Goal: Task Accomplishment & Management: Manage account settings

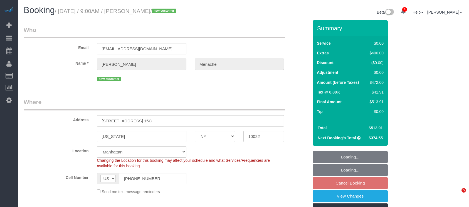
select select "NY"
select select "object:4351"
select select "string:stripe-pm_1S14GQ4VGloSiKo7FtdT7e7N"
select select "spot61"
select select "number:56"
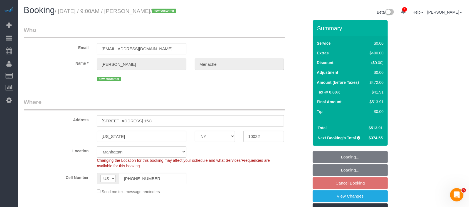
select select "number:70"
select select "number:15"
select select "number:5"
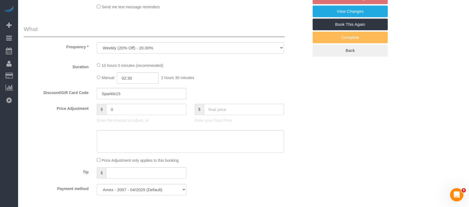
select select "2"
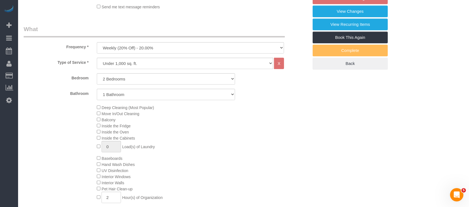
select select "2"
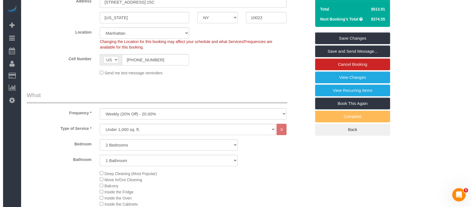
scroll to position [37, 0]
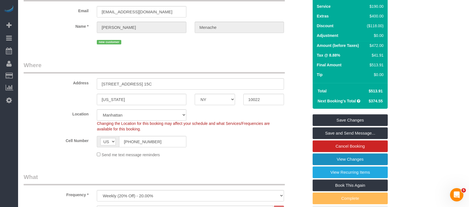
click at [350, 157] on link "View Changes" at bounding box center [349, 160] width 75 height 12
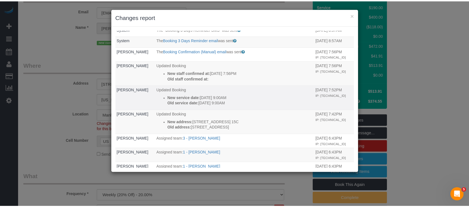
scroll to position [0, 0]
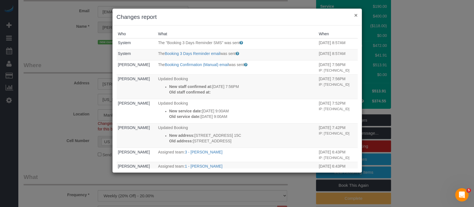
drag, startPoint x: 357, startPoint y: 15, endPoint x: 250, endPoint y: 23, distance: 107.5
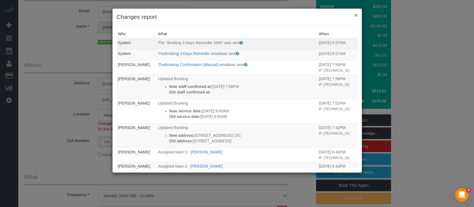
click at [357, 15] on button "×" at bounding box center [355, 15] width 3 height 6
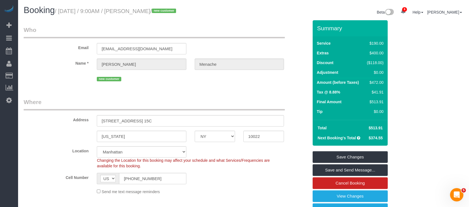
drag, startPoint x: 140, startPoint y: 11, endPoint x: 183, endPoint y: 6, distance: 43.4
click at [183, 6] on h1 "Booking / September 01, 2025 / 9:00AM / Daniele Menache / new customer" at bounding box center [132, 10] width 216 height 9
copy small "Daniele Menache"
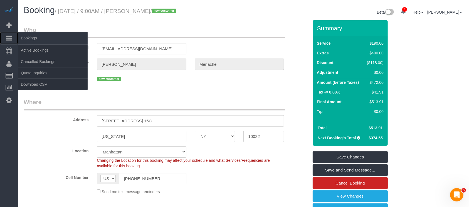
click at [7, 37] on icon at bounding box center [9, 38] width 6 height 7
click at [41, 51] on link "Active Bookings" at bounding box center [52, 50] width 69 height 11
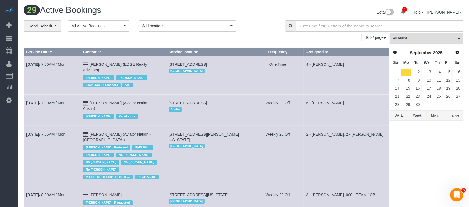
click at [458, 38] on span "button" at bounding box center [458, 38] width 2 height 1
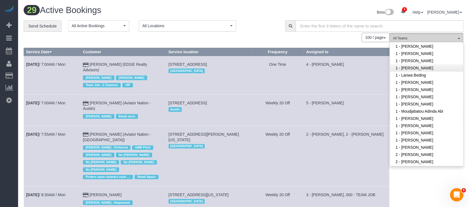
scroll to position [111, 0]
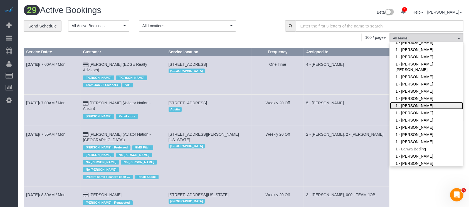
click at [425, 106] on link "1 - Ingrid Malasi" at bounding box center [426, 105] width 73 height 7
click at [296, 95] on td "Weekly 20 Off" at bounding box center [277, 110] width 52 height 31
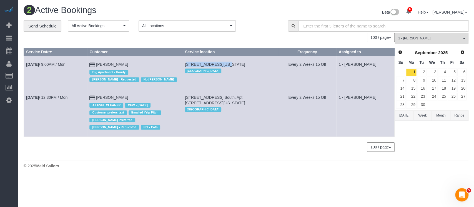
drag, startPoint x: 192, startPoint y: 61, endPoint x: 228, endPoint y: 65, distance: 35.5
click at [228, 65] on td "30 Waterside Plaza, Apt 35j, New York, NY 10010 Manhattan" at bounding box center [231, 72] width 96 height 33
copy span "30 Waterside Plaza,"
drag, startPoint x: 190, startPoint y: 97, endPoint x: 228, endPoint y: 96, distance: 37.5
click at [229, 96] on td "240 Park Ave. South, Apt. 3a, New York, NY 10003 Manhattan" at bounding box center [231, 113] width 96 height 48
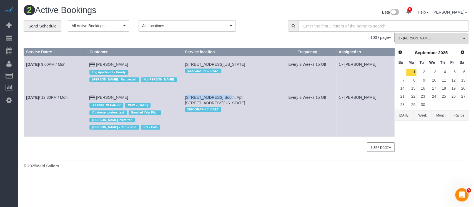
copy span "240 Park Ave. South,"
drag, startPoint x: 463, startPoint y: 41, endPoint x: 458, endPoint y: 47, distance: 7.5
click at [463, 41] on button "1 - Ingrid Malasi All Teams" at bounding box center [432, 38] width 74 height 11
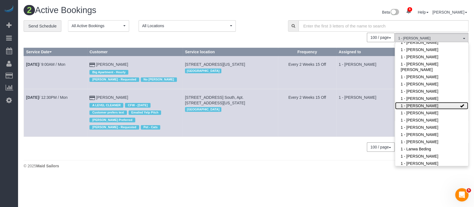
click at [450, 103] on link "1 - [PERSON_NAME]" at bounding box center [431, 105] width 73 height 7
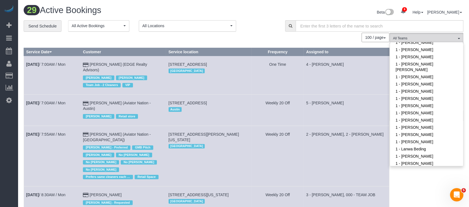
click at [228, 27] on span "All Locations" at bounding box center [185, 26] width 86 height 6
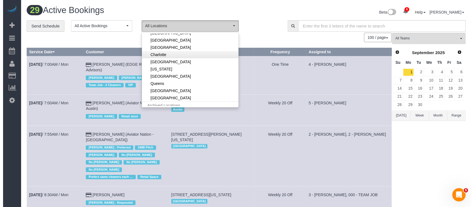
scroll to position [74, 0]
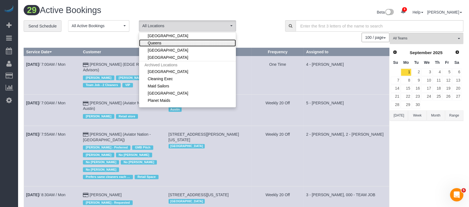
click at [173, 42] on link "Queens" at bounding box center [187, 42] width 97 height 7
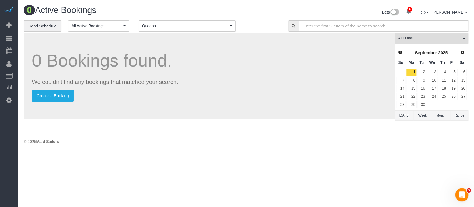
click at [226, 28] on span "Queens" at bounding box center [185, 26] width 86 height 6
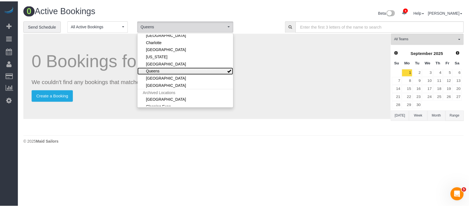
scroll to position [0, 0]
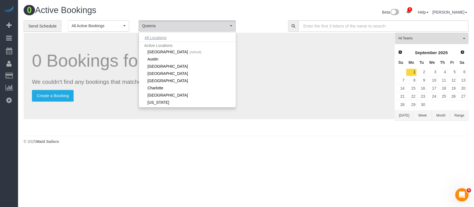
drag, startPoint x: 159, startPoint y: 37, endPoint x: 158, endPoint y: 32, distance: 5.1
click at [159, 37] on button "All Locations" at bounding box center [156, 38] width 34 height 8
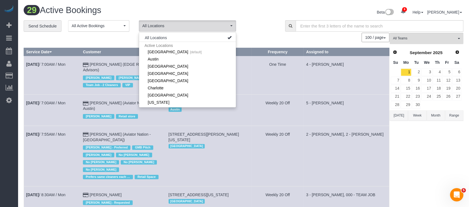
click at [208, 15] on h1 "29 Active Bookings" at bounding box center [132, 10] width 216 height 9
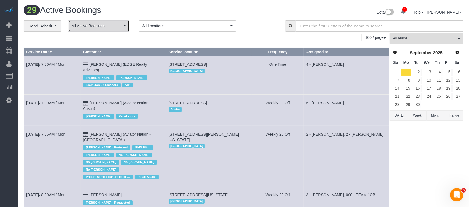
click at [121, 28] on span "All Active Bookings" at bounding box center [97, 26] width 50 height 6
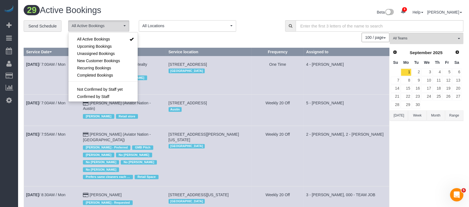
click at [258, 21] on div "**********" at bounding box center [150, 26] width 253 height 12
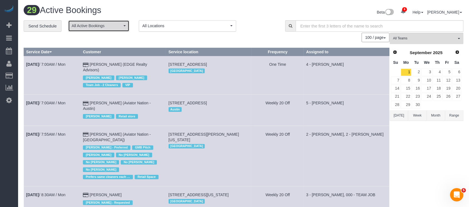
click at [116, 26] on span "All Active Bookings" at bounding box center [97, 26] width 50 height 6
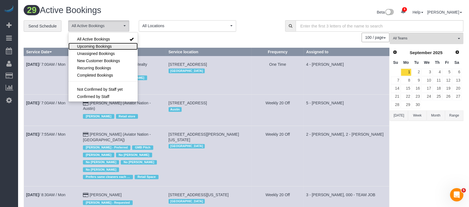
click at [104, 49] on link "Upcoming Bookings" at bounding box center [102, 46] width 69 height 7
select select "********"
click at [104, 49] on link "Upcoming Bookings" at bounding box center [102, 46] width 69 height 7
click at [108, 55] on span "Unassigned Bookings" at bounding box center [96, 54] width 38 height 6
select select "**********"
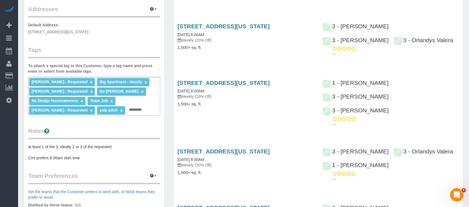
scroll to position [111, 0]
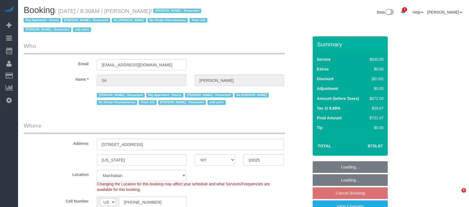
select select "NY"
select select "3"
select select "210"
select select "number:89"
select select "number:90"
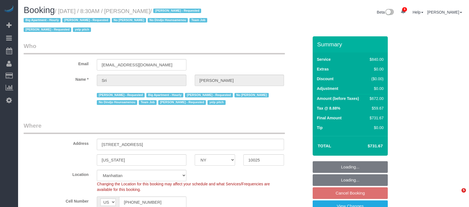
select select "number:15"
select select "number:5"
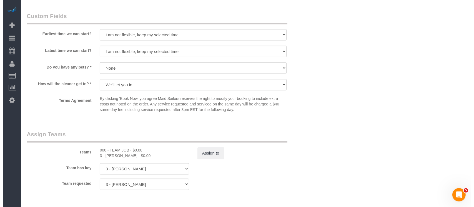
scroll to position [593, 0]
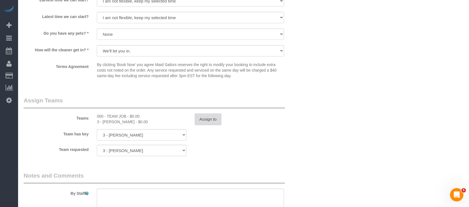
click at [211, 119] on button "Assign to" at bounding box center [208, 120] width 27 height 12
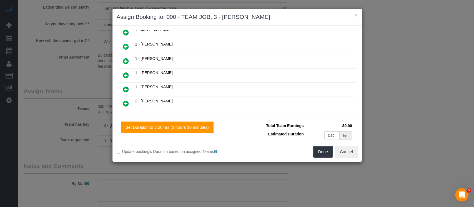
scroll to position [148, 0]
click at [125, 86] on icon at bounding box center [126, 89] width 6 height 7
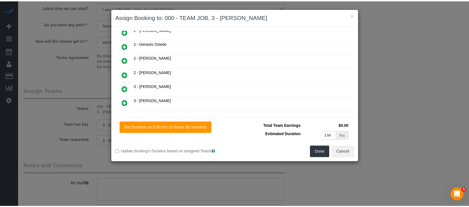
scroll to position [162, 0]
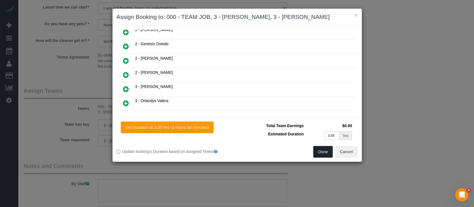
click at [321, 155] on button "Done" at bounding box center [322, 152] width 19 height 12
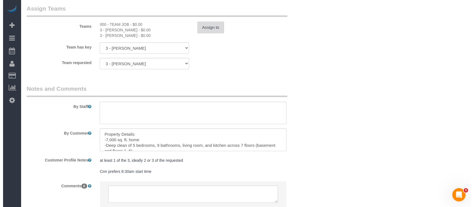
scroll to position [704, 0]
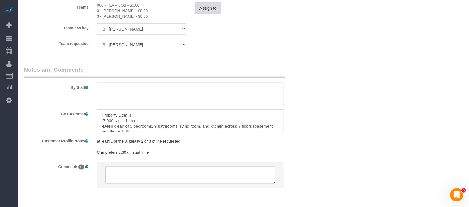
click at [204, 9] on button "Assign to" at bounding box center [208, 9] width 27 height 12
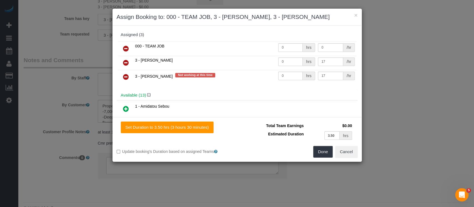
drag, startPoint x: 127, startPoint y: 49, endPoint x: 195, endPoint y: 57, distance: 68.9
click at [127, 49] on icon at bounding box center [126, 48] width 6 height 7
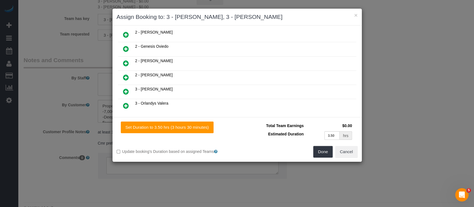
scroll to position [148, 0]
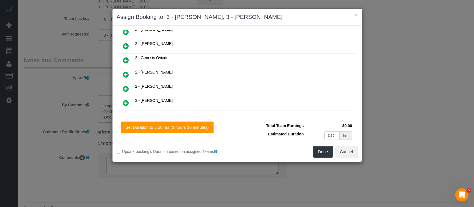
click at [126, 71] on icon at bounding box center [126, 74] width 6 height 7
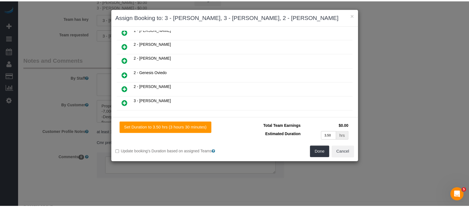
scroll to position [162, 0]
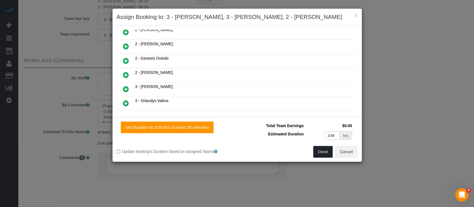
click at [322, 153] on button "Done" at bounding box center [322, 152] width 19 height 12
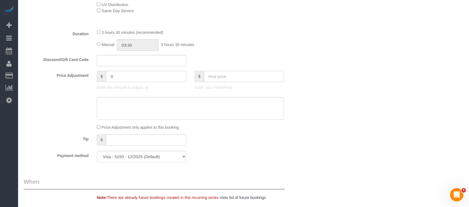
scroll to position [111, 0]
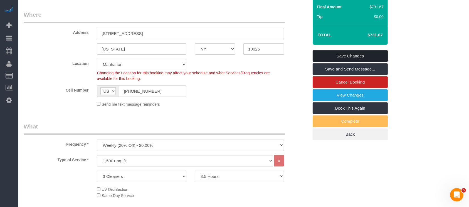
click at [373, 52] on link "Save Changes" at bounding box center [349, 56] width 75 height 12
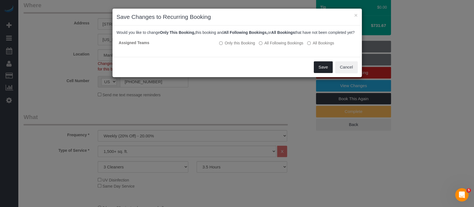
click at [327, 73] on button "Save" at bounding box center [323, 67] width 19 height 12
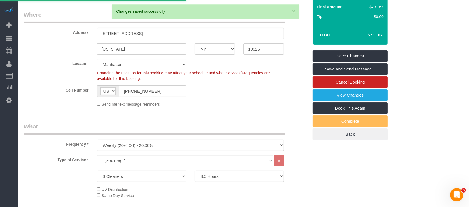
select select "**********"
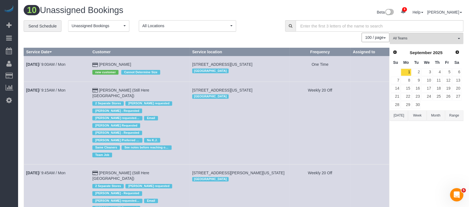
drag, startPoint x: 47, startPoint y: 92, endPoint x: 39, endPoint y: 95, distance: 8.7
click at [28, 97] on td "Sep 1st / 9:15AM / Mon" at bounding box center [57, 123] width 66 height 83
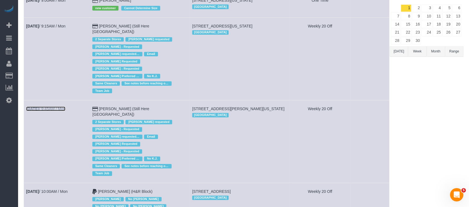
scroll to position [148, 0]
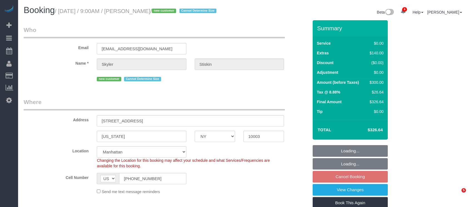
select select "NY"
select select "2"
select select "spot2"
select select "number:57"
select select "number:90"
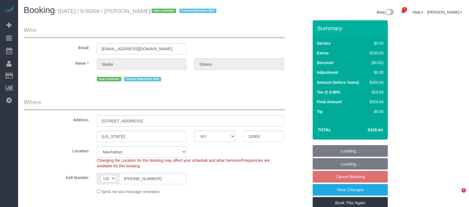
select select "number:15"
select select "number:6"
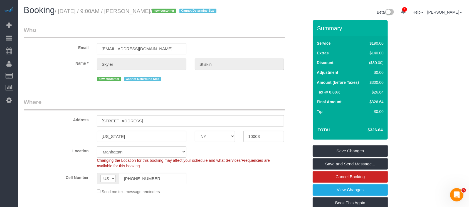
drag, startPoint x: 59, startPoint y: 11, endPoint x: 173, endPoint y: 10, distance: 114.5
click at [173, 10] on small "/ September 01, 2025 / 9:00AM / Skyler Stiskin / new customer Cannot Determine …" at bounding box center [136, 11] width 163 height 6
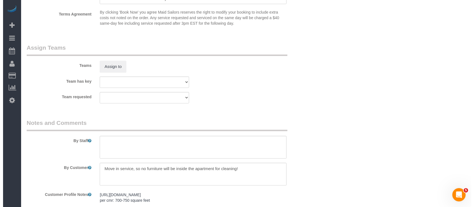
scroll to position [697, 0]
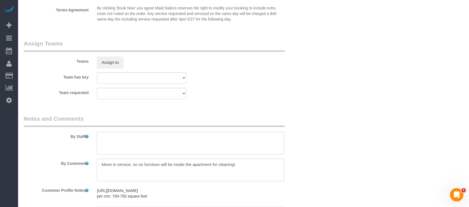
click at [113, 65] on div "Teams Assign to" at bounding box center [165, 53] width 293 height 29
click at [112, 68] on button "Assign to" at bounding box center [110, 63] width 27 height 12
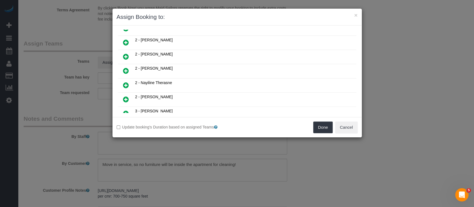
scroll to position [222, 0]
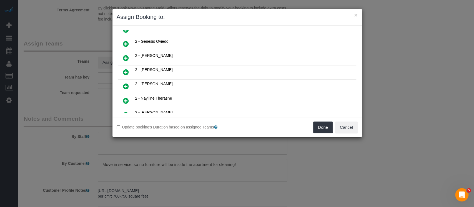
drag, startPoint x: 124, startPoint y: 65, endPoint x: 250, endPoint y: 80, distance: 126.5
click at [124, 69] on icon at bounding box center [126, 72] width 6 height 7
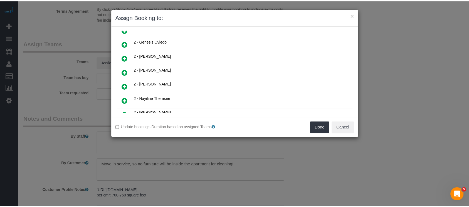
scroll to position [235, 0]
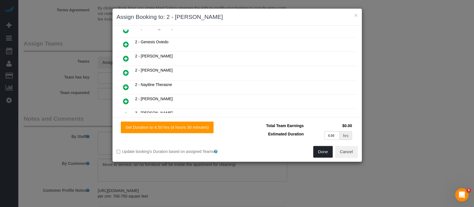
click at [322, 154] on button "Done" at bounding box center [322, 152] width 19 height 12
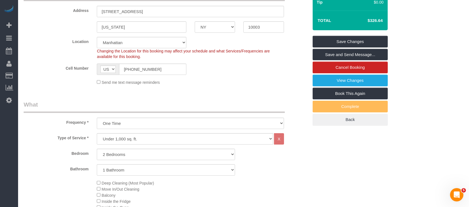
scroll to position [67, 0]
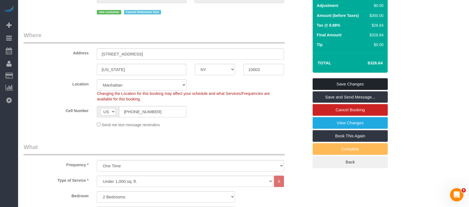
drag, startPoint x: 362, startPoint y: 89, endPoint x: 288, endPoint y: 76, distance: 75.1
click at [362, 89] on link "Save Changes" at bounding box center [349, 84] width 75 height 12
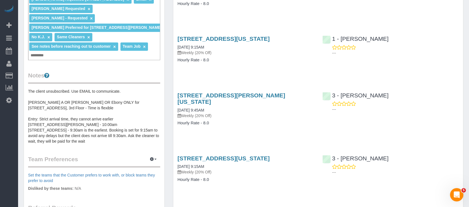
scroll to position [196, 0]
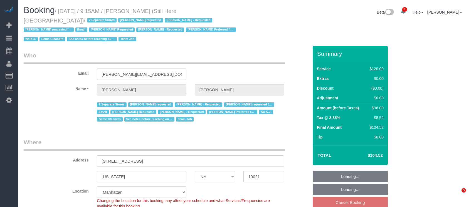
select select "NY"
select select "90"
select select "string:stripe-pm_1Oyz8t4VGloSiKo71skqOF54"
select select "number:89"
select select "number:90"
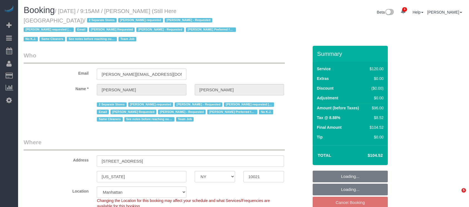
select select "number:15"
select select "number:5"
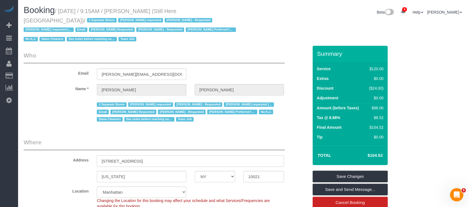
drag, startPoint x: 100, startPoint y: 162, endPoint x: 151, endPoint y: 155, distance: 51.1
click at [153, 161] on input "[STREET_ADDRESS]" at bounding box center [190, 161] width 187 height 11
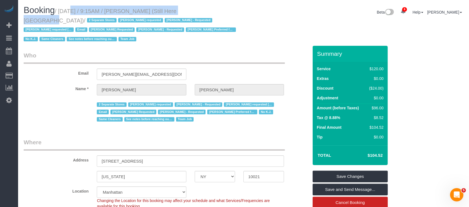
drag, startPoint x: 61, startPoint y: 10, endPoint x: 191, endPoint y: 10, distance: 130.6
click at [191, 10] on small "/ [DATE] / 9:15AM / [PERSON_NAME] (Still Here [GEOGRAPHIC_DATA]) / 2 Separate S…" at bounding box center [131, 25] width 214 height 34
copy small "[DATE] / 9:15AM / [PERSON_NAME]"
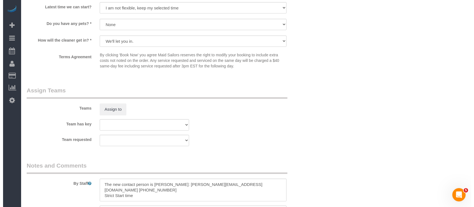
scroll to position [667, 0]
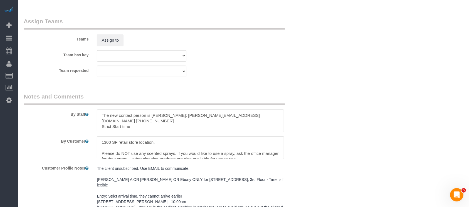
click at [107, 34] on div "Teams Assign to" at bounding box center [165, 31] width 293 height 29
click at [109, 40] on button "Assign to" at bounding box center [110, 40] width 27 height 12
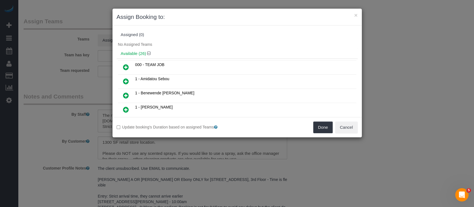
scroll to position [74, 0]
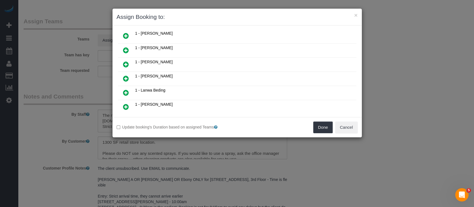
click at [124, 49] on icon at bounding box center [126, 50] width 6 height 7
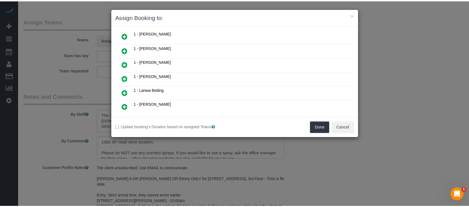
scroll to position [87, 0]
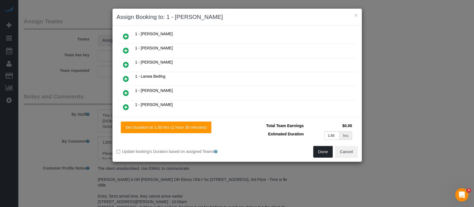
click at [321, 154] on button "Done" at bounding box center [322, 152] width 19 height 12
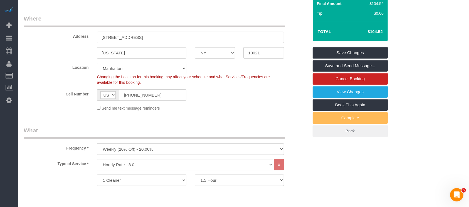
scroll to position [74, 0]
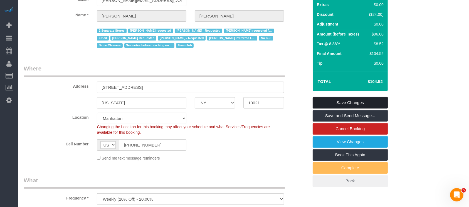
click at [361, 99] on link "Save Changes" at bounding box center [349, 103] width 75 height 12
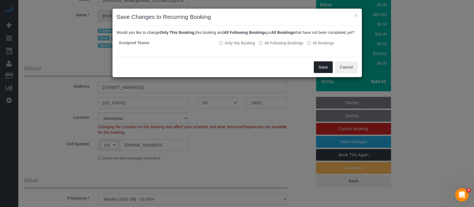
click at [320, 71] on button "Save" at bounding box center [323, 67] width 19 height 12
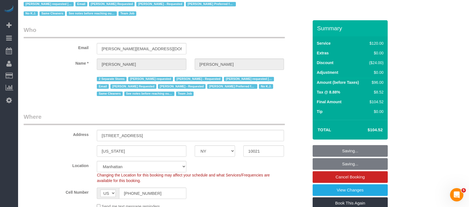
scroll to position [0, 0]
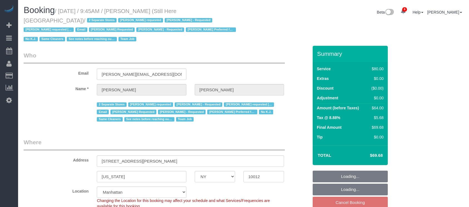
select select "NY"
select select "string:stripe-pm_1Oyz8t4VGloSiKo71skqOF54"
select select "number:89"
select select "number:90"
select select "number:15"
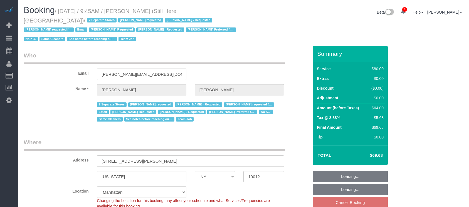
select select "number:5"
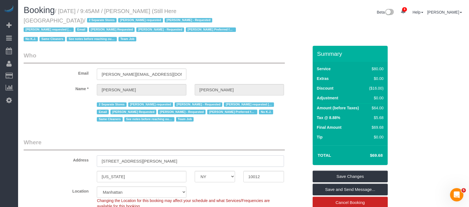
drag, startPoint x: 144, startPoint y: 165, endPoint x: 162, endPoint y: 166, distance: 17.8
click at [162, 166] on input "268 Elizabeth Street" at bounding box center [190, 161] width 187 height 11
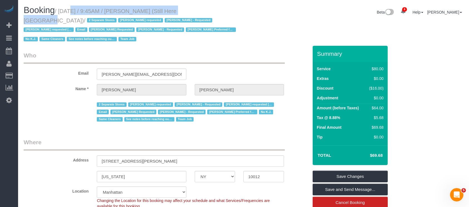
drag, startPoint x: 60, startPoint y: 11, endPoint x: 193, endPoint y: 18, distance: 133.3
click at [191, 8] on small "/ September 01, 2025 / 9:45AM / Francesca Racanelli (Still Here NYC) / 2 Separa…" at bounding box center [131, 25] width 214 height 34
copy small "September 01, 2025 / 9:45AM / Francesca Racanelli"
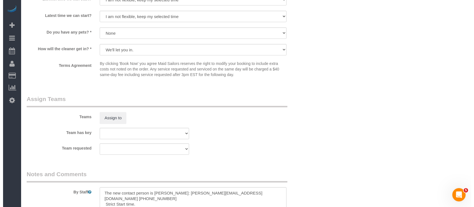
scroll to position [593, 0]
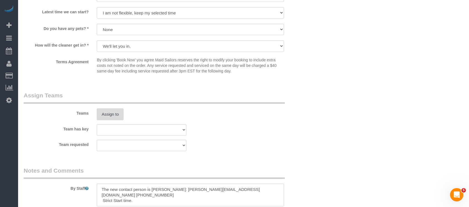
click at [108, 116] on button "Assign to" at bounding box center [110, 115] width 27 height 12
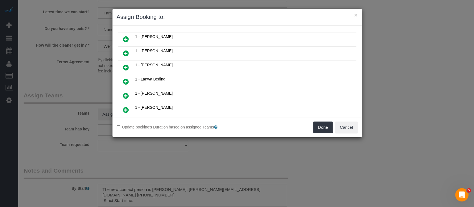
scroll to position [111, 0]
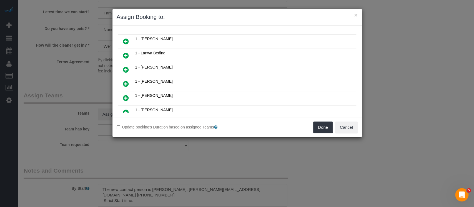
drag, startPoint x: 123, startPoint y: 66, endPoint x: 126, endPoint y: 68, distance: 4.5
click at [123, 66] on icon at bounding box center [126, 69] width 6 height 7
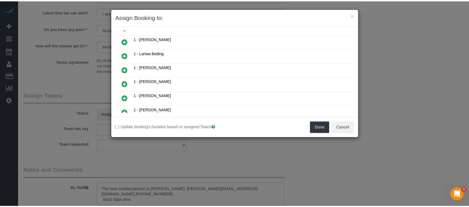
scroll to position [124, 0]
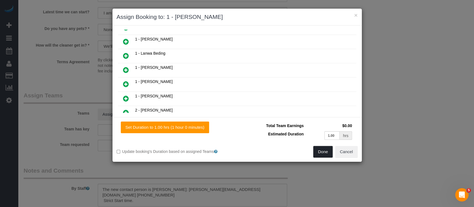
click at [320, 152] on button "Done" at bounding box center [322, 152] width 19 height 12
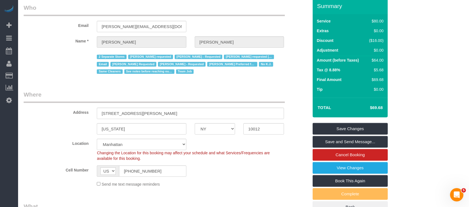
scroll to position [0, 0]
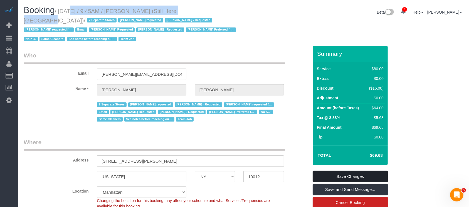
drag, startPoint x: 356, startPoint y: 176, endPoint x: 353, endPoint y: 175, distance: 3.5
click at [356, 176] on link "Save Changes" at bounding box center [349, 177] width 75 height 12
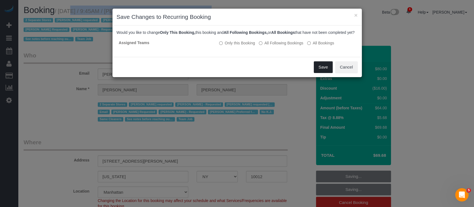
click at [327, 71] on button "Save" at bounding box center [323, 67] width 19 height 12
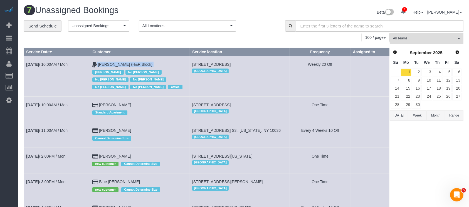
drag, startPoint x: 115, startPoint y: 61, endPoint x: 93, endPoint y: 68, distance: 23.1
click at [93, 68] on td "Tiffany Clark (H&R Block) Jacky Xu No Daniela Silva No Monica Galarraga No Moni…" at bounding box center [140, 76] width 100 height 40
drag, startPoint x: 110, startPoint y: 63, endPoint x: 93, endPoint y: 70, distance: 18.3
click at [71, 76] on td "Sep 1st / 10:00AM / Mon" at bounding box center [57, 76] width 66 height 40
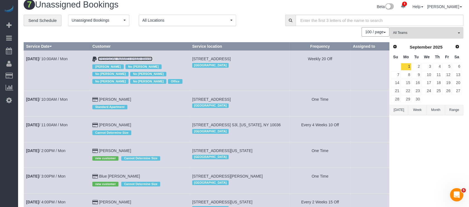
scroll to position [37, 0]
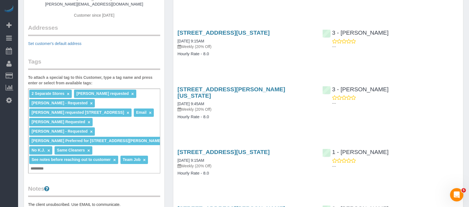
scroll to position [19, 0]
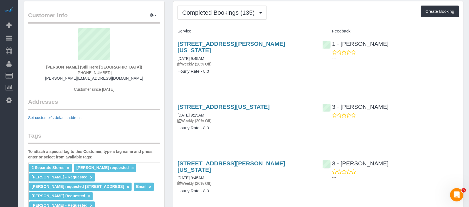
click at [132, 115] on p "Set customer's default address" at bounding box center [94, 118] width 132 height 6
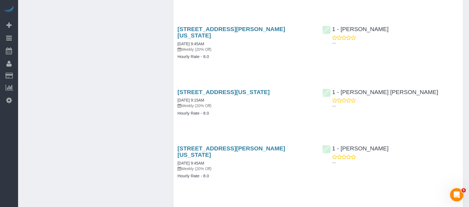
scroll to position [865, 0]
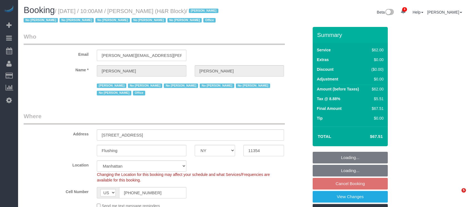
select select "NY"
select select "object:892"
select select "spot3"
select select "number:89"
select select "number:90"
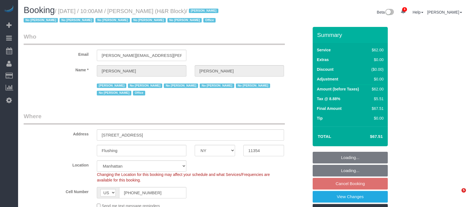
select select "number:15"
select select "number:7"
select select "object:1295"
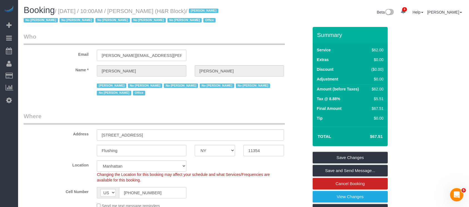
drag, startPoint x: 59, startPoint y: 11, endPoint x: 172, endPoint y: 11, distance: 113.4
click at [175, 11] on small "/ September 01, 2025 / 10:00AM / Tiffany Clark (H&R Block) / Jacky Xu No Daniel…" at bounding box center [122, 16] width 196 height 16
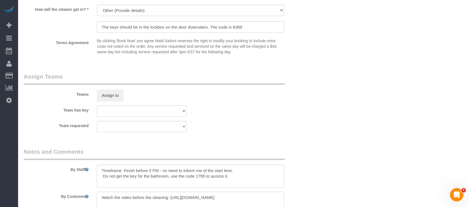
scroll to position [593, 0]
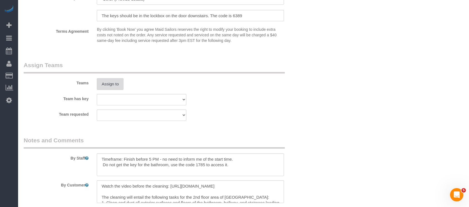
click at [113, 79] on button "Assign to" at bounding box center [110, 84] width 27 height 12
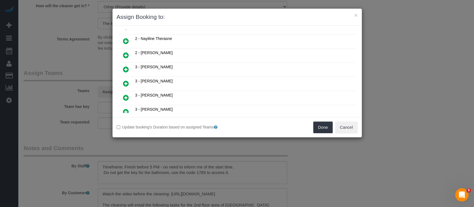
scroll to position [333, 0]
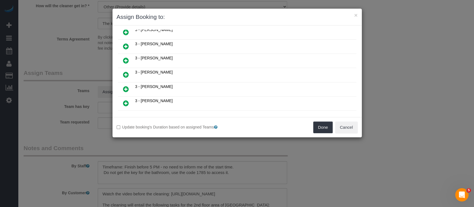
click at [125, 100] on icon at bounding box center [126, 103] width 6 height 7
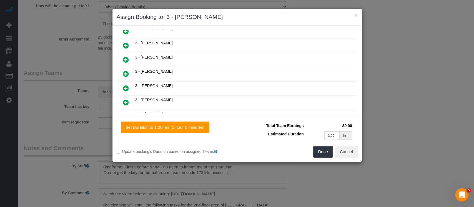
scroll to position [346, 0]
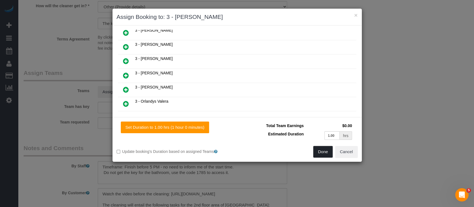
click at [321, 154] on button "Done" at bounding box center [322, 152] width 19 height 12
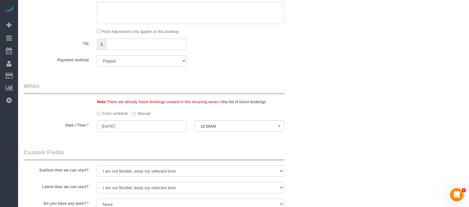
scroll to position [111, 0]
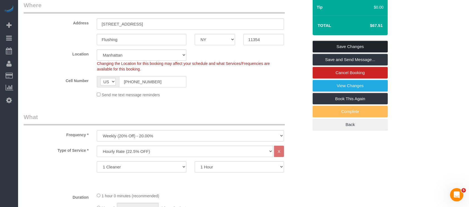
click at [347, 46] on link "Save Changes" at bounding box center [349, 47] width 75 height 12
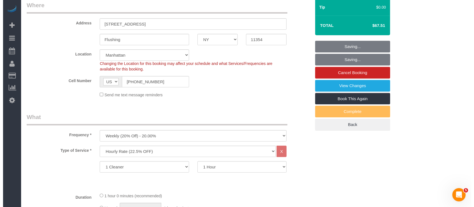
scroll to position [104, 0]
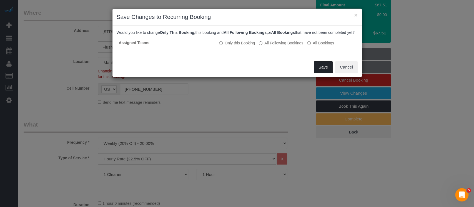
click at [329, 73] on button "Save" at bounding box center [323, 67] width 19 height 12
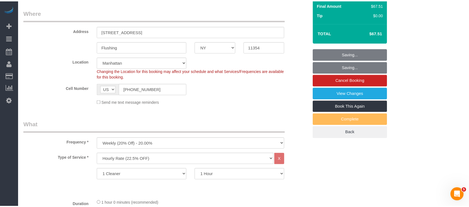
scroll to position [111, 0]
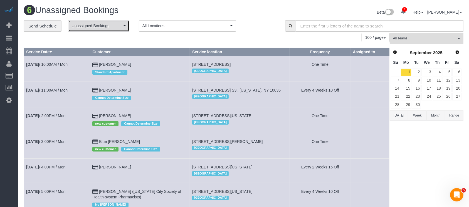
click at [118, 27] on span "Unassigned Bookings" at bounding box center [97, 26] width 50 height 6
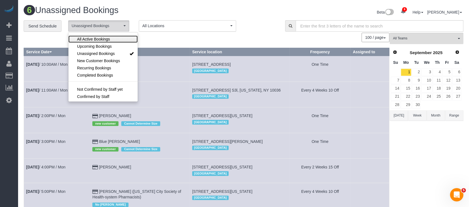
drag, startPoint x: 103, startPoint y: 39, endPoint x: 106, endPoint y: 39, distance: 3.6
click at [106, 39] on span "All Active Bookings" at bounding box center [93, 39] width 33 height 6
select select "***"
click at [172, 35] on div "100 / page 10 / page 20 / page 30 / page 40 / page 50 / page 100 / page" at bounding box center [206, 37] width 365 height 9
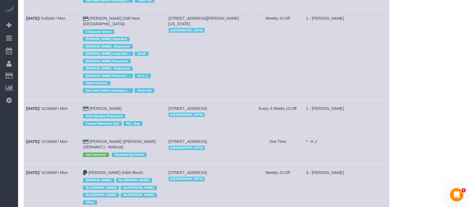
scroll to position [497, 0]
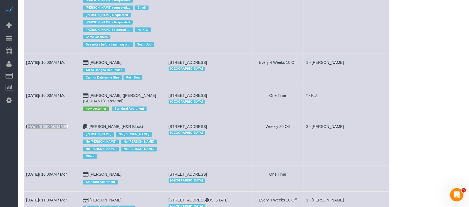
click at [64, 124] on link "Sep 1st / 10:00AM / Mon" at bounding box center [46, 126] width 41 height 4
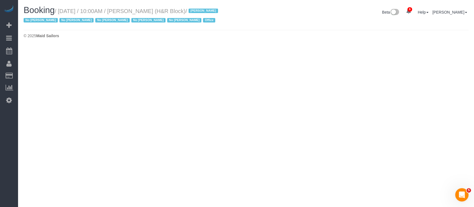
select select "NY"
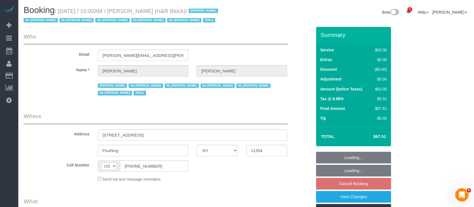
select select "object:4316"
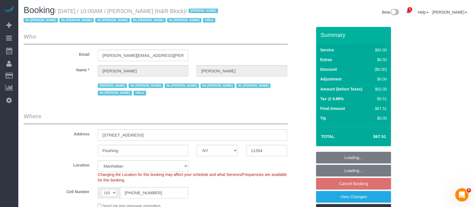
select select "spot62"
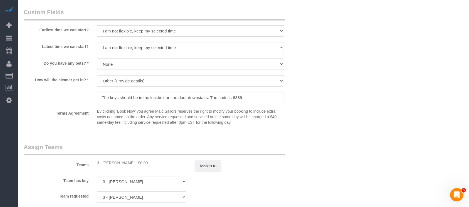
scroll to position [630, 0]
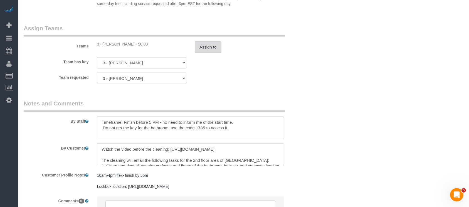
click at [210, 47] on button "Assign to" at bounding box center [208, 47] width 27 height 12
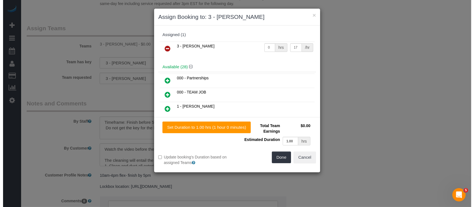
scroll to position [622, 0]
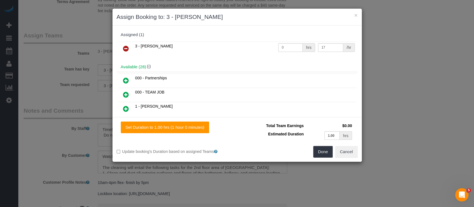
click at [121, 43] on link at bounding box center [125, 48] width 13 height 11
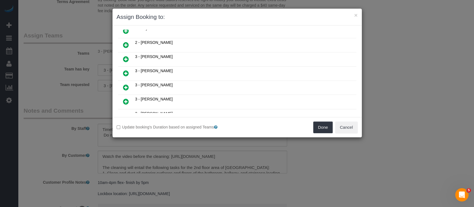
scroll to position [333, 0]
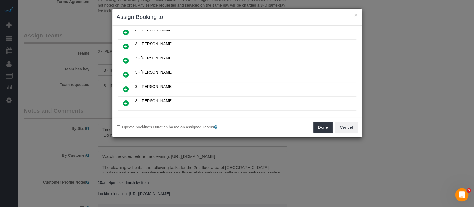
click at [124, 86] on icon at bounding box center [126, 89] width 6 height 7
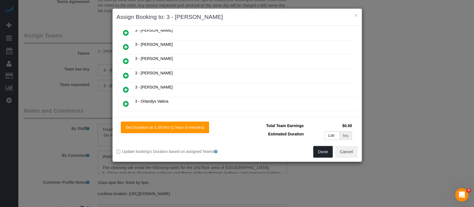
click at [326, 150] on button "Done" at bounding box center [322, 152] width 19 height 12
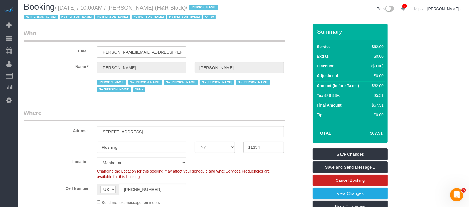
scroll to position [0, 0]
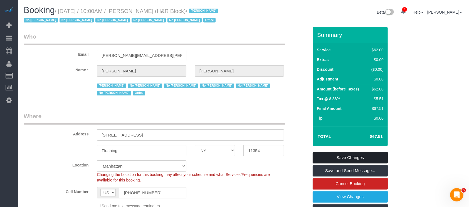
drag, startPoint x: 347, startPoint y: 155, endPoint x: 207, endPoint y: 126, distance: 142.3
click at [347, 155] on link "Save Changes" at bounding box center [349, 158] width 75 height 12
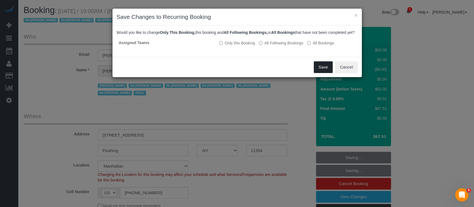
click at [329, 73] on button "Save" at bounding box center [323, 67] width 19 height 12
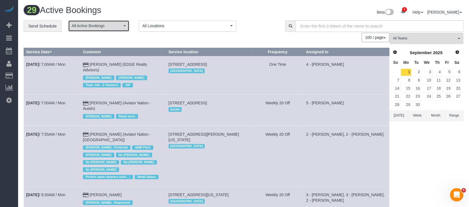
click at [115, 28] on span "All Active Bookings" at bounding box center [97, 26] width 50 height 6
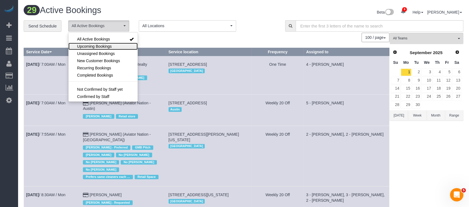
click at [98, 49] on link "Upcoming Bookings" at bounding box center [102, 46] width 69 height 7
select select "********"
click at [103, 49] on link "Upcoming Bookings" at bounding box center [102, 46] width 69 height 7
click at [102, 52] on span "Unassigned Bookings" at bounding box center [96, 54] width 38 height 6
select select "**********"
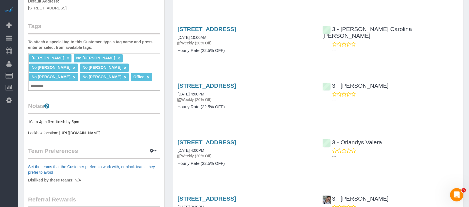
scroll to position [148, 0]
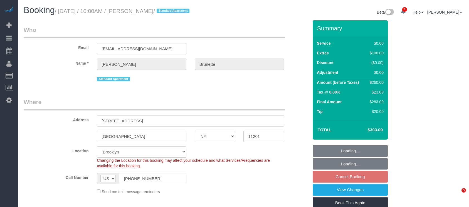
select select "NY"
select select "1"
select select "spot3"
select select "number:56"
select select "number:72"
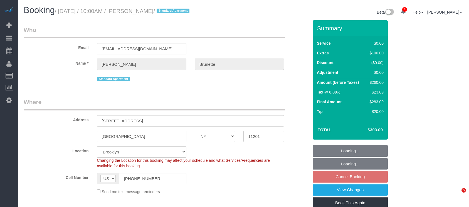
select select "number:15"
select select "number:6"
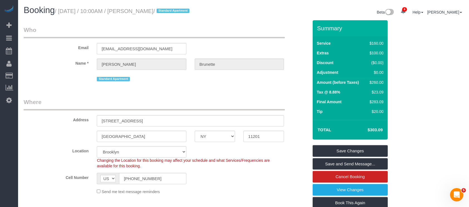
drag, startPoint x: 61, startPoint y: 12, endPoint x: 182, endPoint y: 11, distance: 120.9
click at [183, 12] on small "/ [DATE] / 10:00AM / [PERSON_NAME] / Standard Apartment" at bounding box center [123, 11] width 136 height 6
copy small "[DATE] / 10:00AM / [PERSON_NAME]"
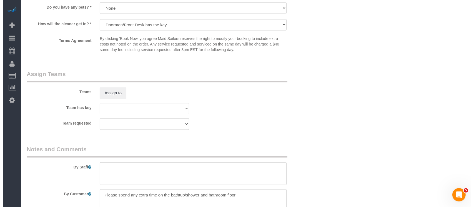
scroll to position [667, 0]
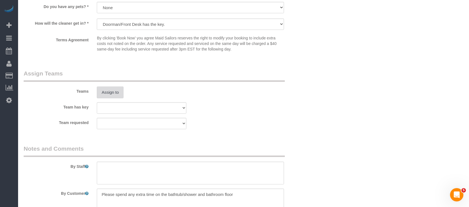
click at [116, 96] on button "Assign to" at bounding box center [110, 93] width 27 height 12
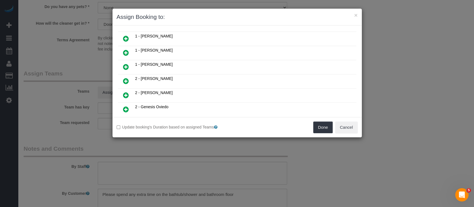
scroll to position [222, 0]
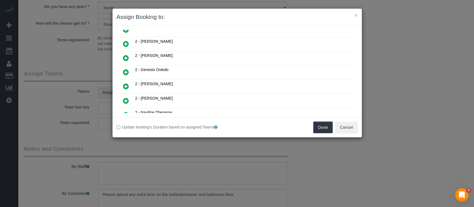
click at [127, 69] on icon at bounding box center [126, 72] width 6 height 7
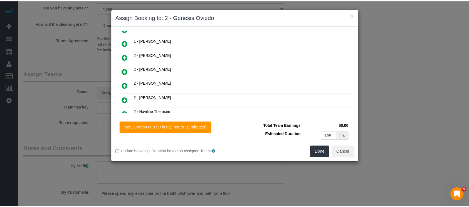
scroll to position [235, 0]
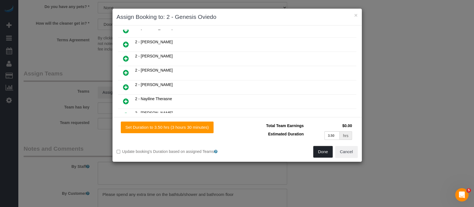
click at [321, 153] on button "Done" at bounding box center [322, 152] width 19 height 12
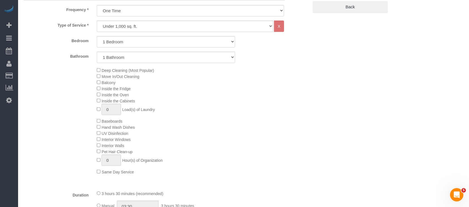
scroll to position [0, 0]
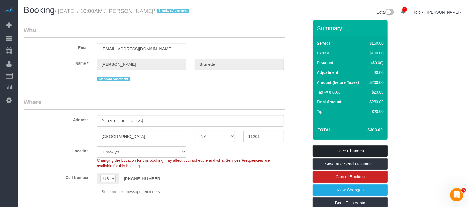
drag, startPoint x: 362, startPoint y: 152, endPoint x: 337, endPoint y: 146, distance: 26.1
click at [363, 152] on link "Save Changes" at bounding box center [349, 151] width 75 height 12
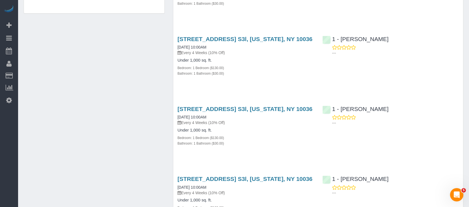
scroll to position [445, 0]
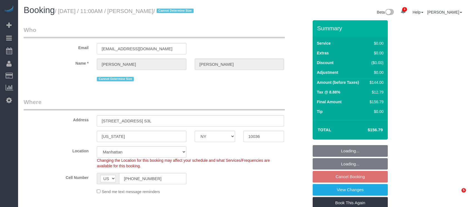
select select "NY"
select select "1"
select select "string:stripe-pm_1Kqo7h4VGloSiKo7pXY69Drf"
select select "spot4"
select select "number:89"
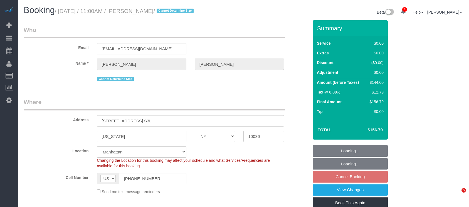
select select "number:90"
select select "number:15"
select select "number:6"
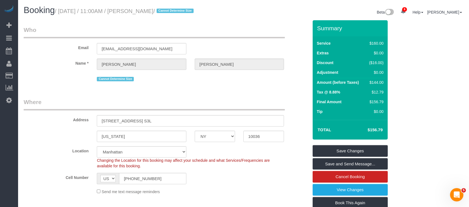
drag, startPoint x: 60, startPoint y: 10, endPoint x: 185, endPoint y: 12, distance: 124.8
click at [185, 12] on small "/ September 01, 2025 / 11:00AM / Vanessa Langan / Cannot Determine Size" at bounding box center [125, 11] width 140 height 6
copy small "September 01, 2025 / 11:00AM / Vanessa Langan"
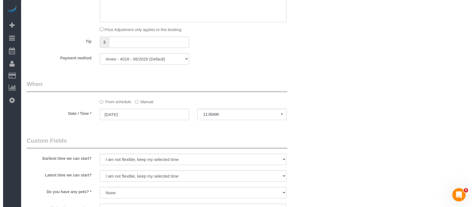
scroll to position [741, 0]
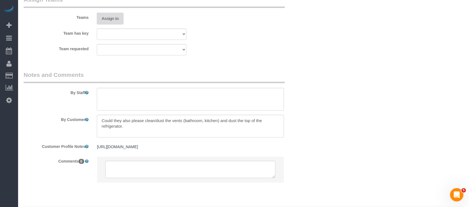
click at [112, 18] on button "Assign to" at bounding box center [110, 19] width 27 height 12
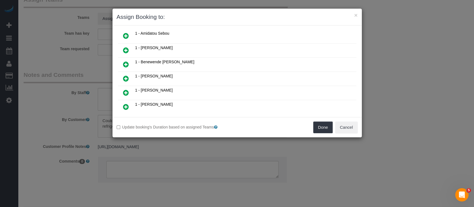
click at [125, 47] on icon at bounding box center [126, 50] width 6 height 7
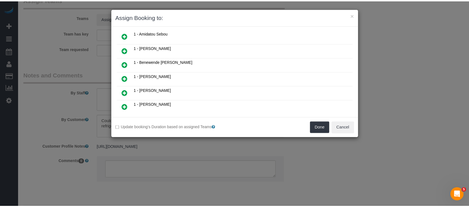
scroll to position [87, 0]
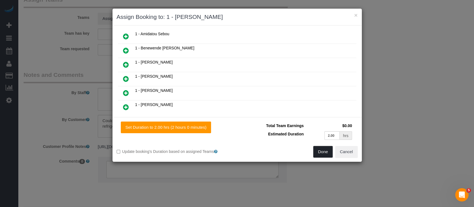
click at [315, 152] on button "Done" at bounding box center [322, 152] width 19 height 12
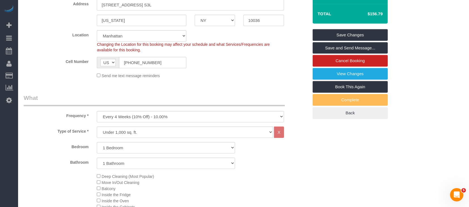
scroll to position [0, 0]
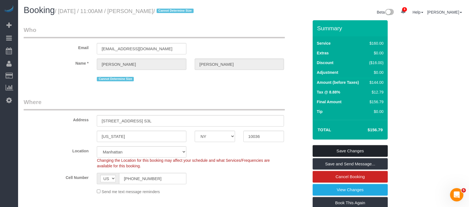
drag, startPoint x: 367, startPoint y: 150, endPoint x: 328, endPoint y: 118, distance: 50.7
click at [367, 150] on link "Save Changes" at bounding box center [349, 151] width 75 height 12
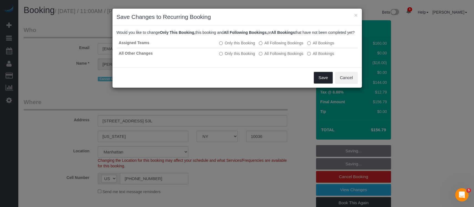
click at [322, 84] on button "Save" at bounding box center [323, 78] width 19 height 12
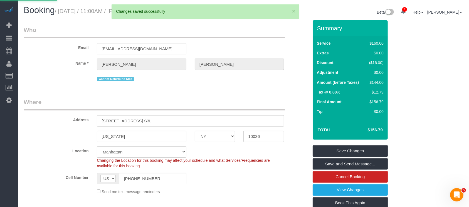
select select "**********"
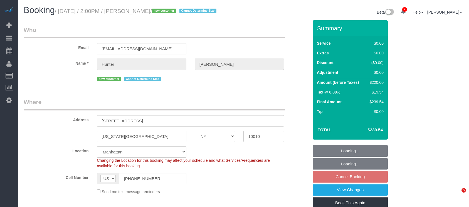
select select "NY"
select select "2"
select select "spot7"
select select "number:60"
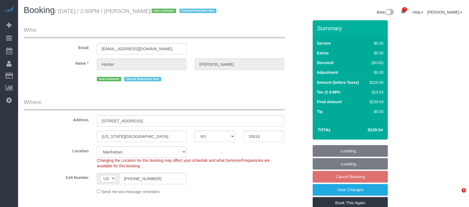
select select "number:75"
select select "number:15"
select select "number:5"
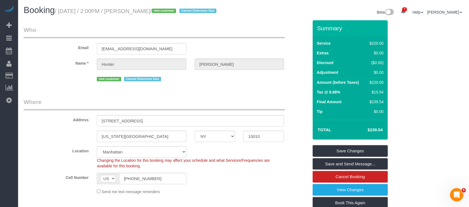
drag, startPoint x: 59, startPoint y: 10, endPoint x: 175, endPoint y: 12, distance: 116.7
click at [175, 12] on small "/ [DATE] / 2:00PM / [PERSON_NAME] / new customer Cannot Determine Size" at bounding box center [136, 11] width 163 height 6
copy small "[DATE] / 2:00PM / [PERSON_NAME]"
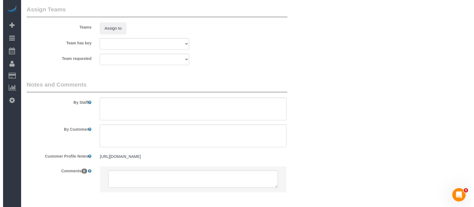
scroll to position [741, 0]
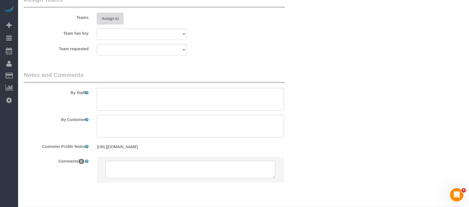
click at [110, 24] on button "Assign to" at bounding box center [110, 19] width 27 height 12
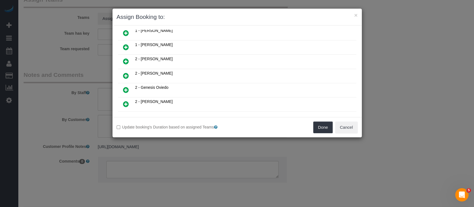
scroll to position [148, 0]
click at [124, 58] on icon at bounding box center [126, 61] width 6 height 7
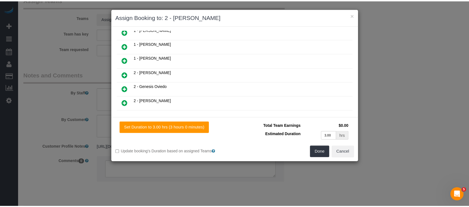
scroll to position [161, 0]
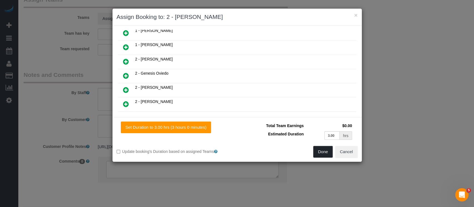
click at [318, 148] on button "Done" at bounding box center [322, 152] width 19 height 12
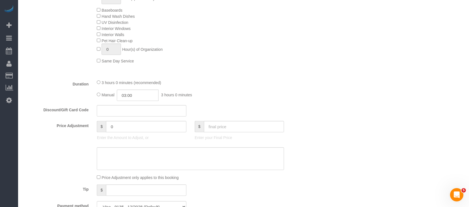
scroll to position [148, 0]
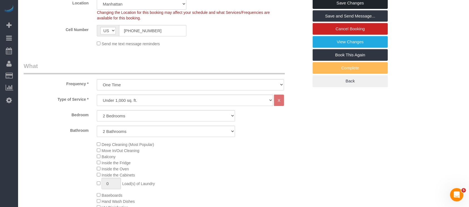
click at [365, 9] on link "Save Changes" at bounding box center [349, 3] width 75 height 12
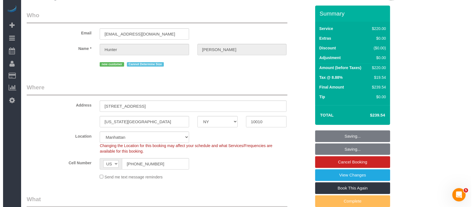
scroll to position [0, 0]
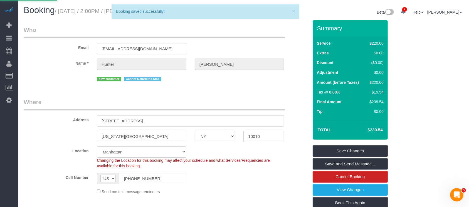
select select "**********"
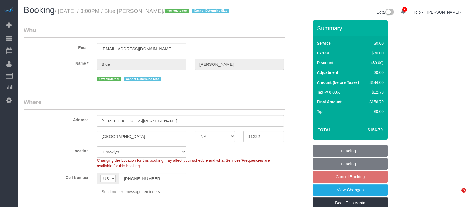
select select "NY"
select select "number:62"
select select "number:76"
select select "number:15"
select select "number:5"
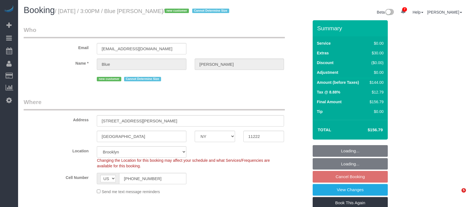
select select "spot68"
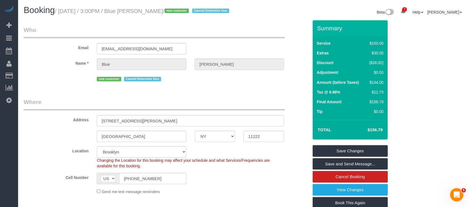
drag, startPoint x: 59, startPoint y: 12, endPoint x: 171, endPoint y: 10, distance: 112.3
click at [171, 10] on small "/ September 01, 2025 / 3:00PM / Blue Sheffer / new customer Cannot Determine Si…" at bounding box center [143, 11] width 176 height 6
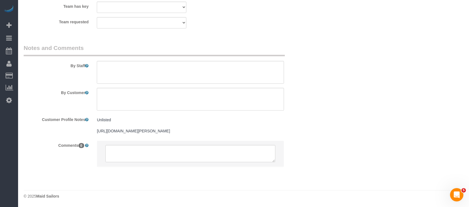
scroll to position [703, 0]
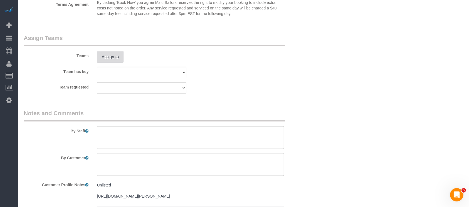
click at [113, 63] on button "Assign to" at bounding box center [110, 57] width 27 height 12
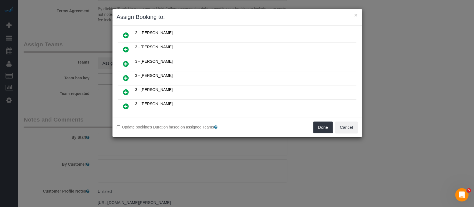
scroll to position [222, 0]
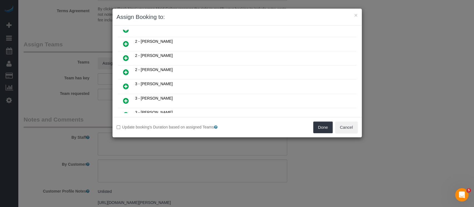
click at [125, 55] on icon at bounding box center [126, 58] width 6 height 7
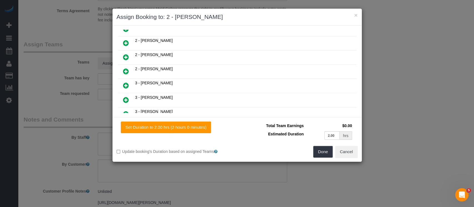
scroll to position [235, 0]
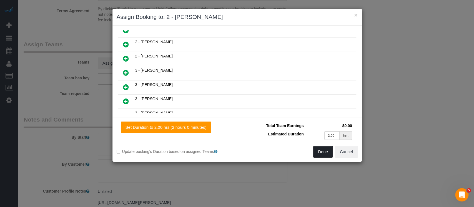
drag, startPoint x: 321, startPoint y: 152, endPoint x: 312, endPoint y: 131, distance: 22.9
click at [321, 152] on button "Done" at bounding box center [322, 152] width 19 height 12
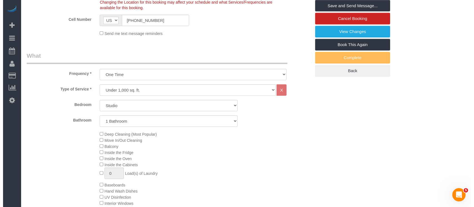
scroll to position [0, 0]
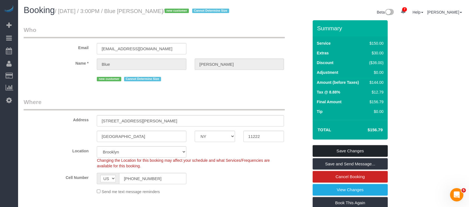
click at [358, 157] on link "Save Changes" at bounding box center [349, 151] width 75 height 12
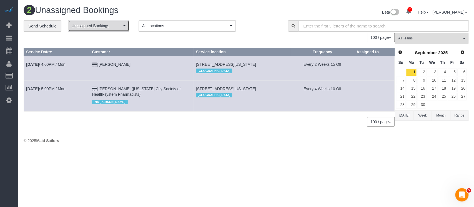
drag, startPoint x: 119, startPoint y: 25, endPoint x: 113, endPoint y: 28, distance: 6.7
click at [119, 24] on span "Unassigned Bookings" at bounding box center [97, 26] width 50 height 6
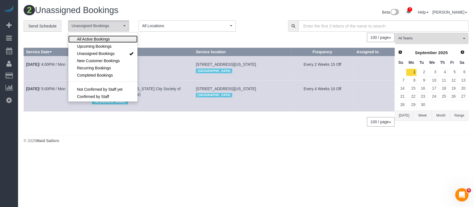
drag, startPoint x: 108, startPoint y: 38, endPoint x: 104, endPoint y: 6, distance: 31.6
click at [107, 38] on span "All Active Bookings" at bounding box center [93, 39] width 33 height 6
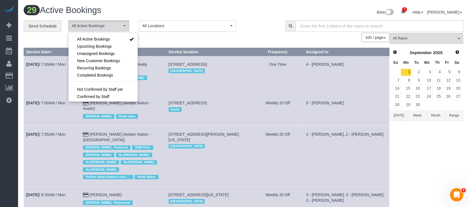
drag, startPoint x: 152, startPoint y: 12, endPoint x: 138, endPoint y: 5, distance: 15.5
click at [151, 11] on h1 "29 Active Bookings" at bounding box center [132, 10] width 216 height 9
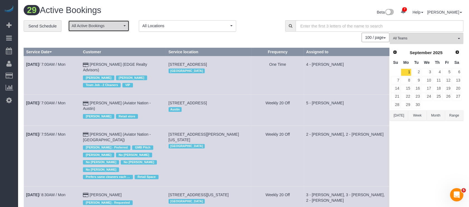
click at [122, 29] on button "All Active Bookings" at bounding box center [98, 25] width 61 height 11
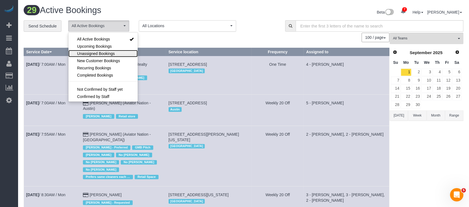
click at [100, 54] on span "Unassigned Bookings" at bounding box center [96, 54] width 38 height 6
select select "**********"
click at [159, 37] on div "100 / page 10 / page 20 / page 30 / page 40 / page 50 / page 100 / page" at bounding box center [206, 37] width 365 height 9
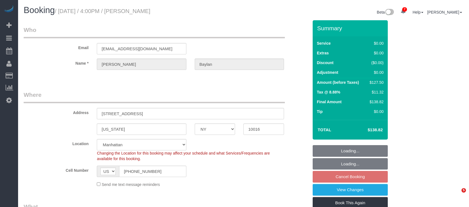
select select "NY"
select select "spot9"
select select "number:89"
select select "number:79"
select select "number:15"
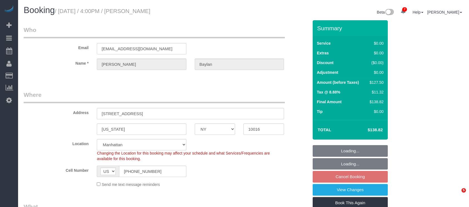
select select "number:5"
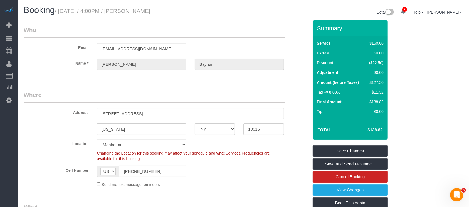
drag, startPoint x: 59, startPoint y: 11, endPoint x: 211, endPoint y: 13, distance: 152.9
click at [204, 9] on h1 "Booking / [DATE] / 4:00PM / [PERSON_NAME]" at bounding box center [132, 10] width 216 height 9
copy small "[DATE] / 4:00PM / [PERSON_NAME]"
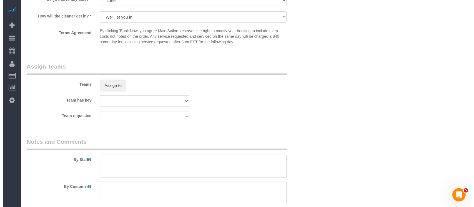
scroll to position [667, 0]
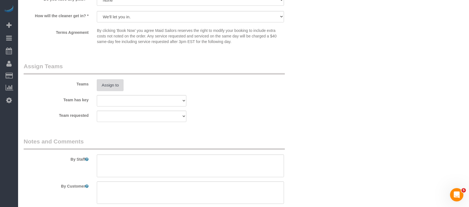
click at [115, 87] on button "Assign to" at bounding box center [110, 85] width 27 height 12
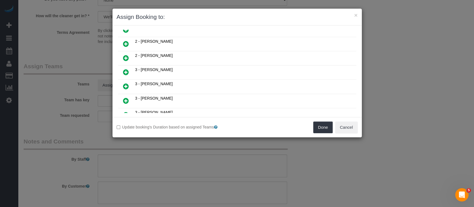
click at [126, 55] on icon at bounding box center [126, 58] width 6 height 7
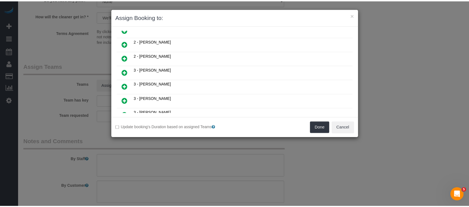
scroll to position [235, 0]
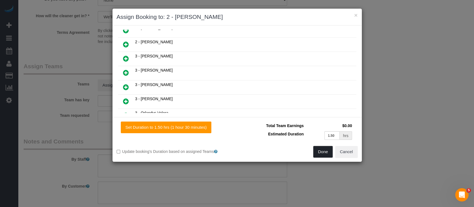
click at [320, 154] on button "Done" at bounding box center [322, 152] width 19 height 12
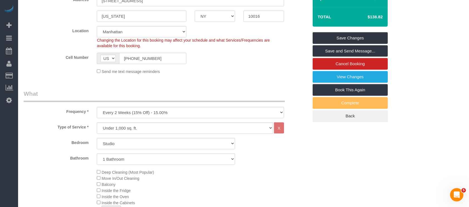
scroll to position [74, 0]
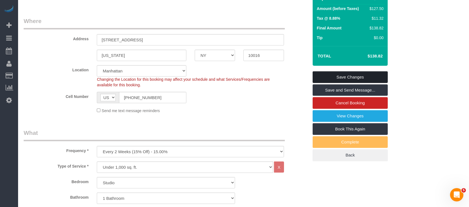
click at [355, 72] on link "Save Changes" at bounding box center [349, 77] width 75 height 12
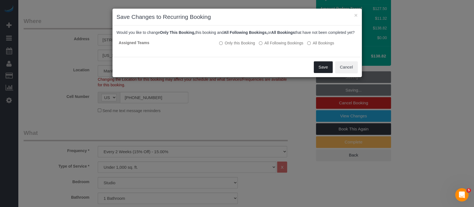
click at [326, 67] on button "Save" at bounding box center [323, 67] width 19 height 12
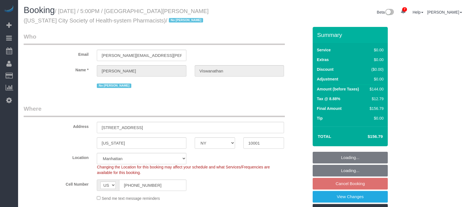
select select "NY"
select select "1"
select select "number:89"
select select "number:90"
select select "number:15"
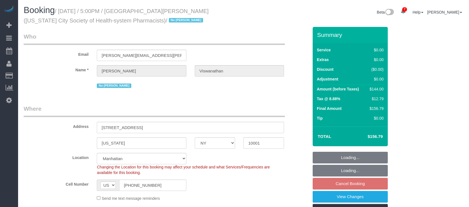
select select "number:5"
select select "spot69"
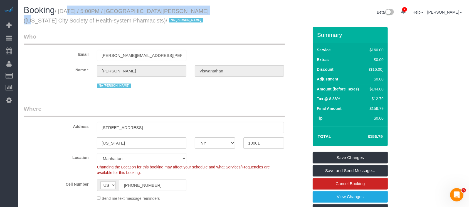
drag, startPoint x: 59, startPoint y: 10, endPoint x: 192, endPoint y: 11, distance: 133.1
click at [191, 10] on small "/ September 01, 2025 / 5:00PM / Harsha Viswanathan (New York City Society of He…" at bounding box center [116, 16] width 185 height 16
copy small "September 01, 2025 / 5:00PM / Harsha Viswanathan"
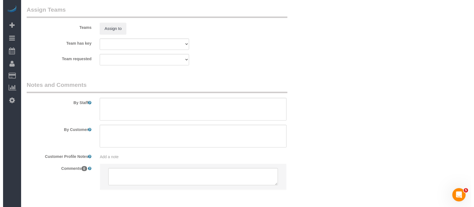
scroll to position [773, 0]
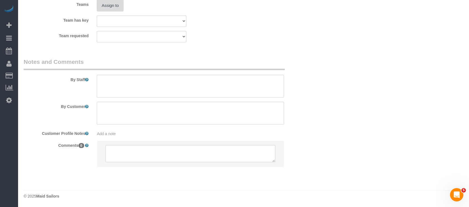
click at [111, 8] on button "Assign to" at bounding box center [110, 6] width 27 height 12
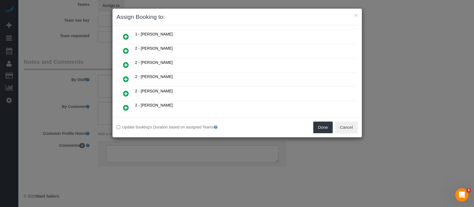
scroll to position [148, 0]
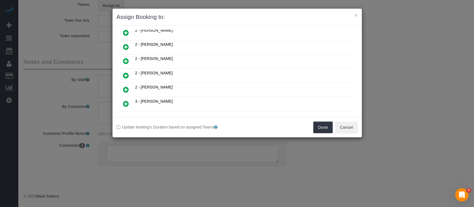
click at [123, 58] on icon at bounding box center [126, 61] width 6 height 7
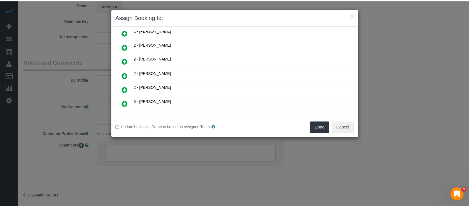
scroll to position [161, 0]
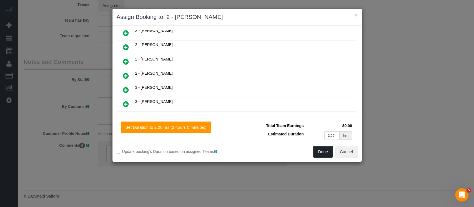
click at [327, 150] on button "Done" at bounding box center [322, 152] width 19 height 12
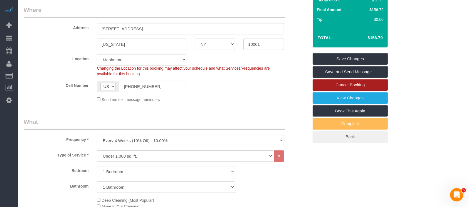
scroll to position [69, 0]
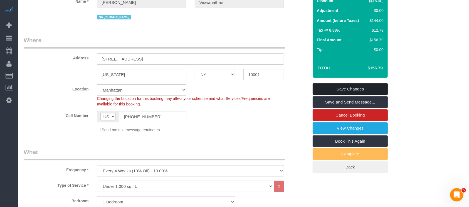
click at [366, 88] on link "Save Changes" at bounding box center [349, 89] width 75 height 12
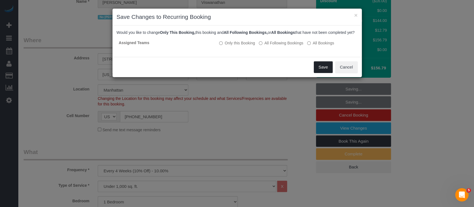
click at [317, 72] on button "Save" at bounding box center [323, 67] width 19 height 12
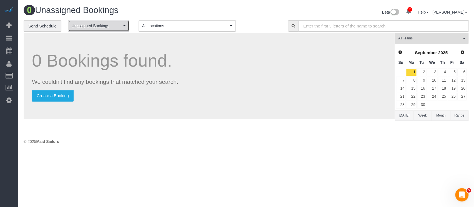
click at [121, 30] on button "Unassigned Bookings" at bounding box center [98, 25] width 61 height 11
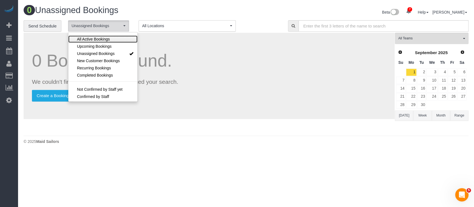
click at [108, 41] on span "All Active Bookings" at bounding box center [93, 39] width 33 height 6
select select "***"
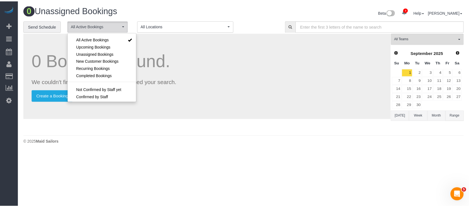
scroll to position [8, 0]
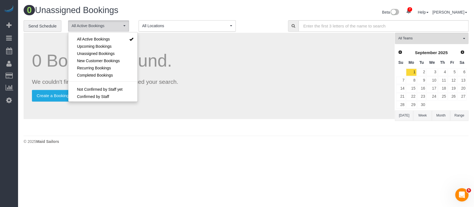
click at [190, 12] on h1 "0 Unassigned Bookings" at bounding box center [133, 10] width 218 height 9
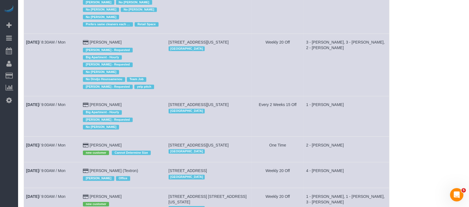
scroll to position [185, 0]
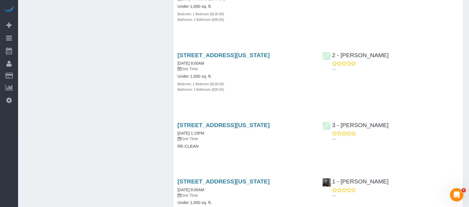
scroll to position [407, 0]
